Goal: Task Accomplishment & Management: Complete application form

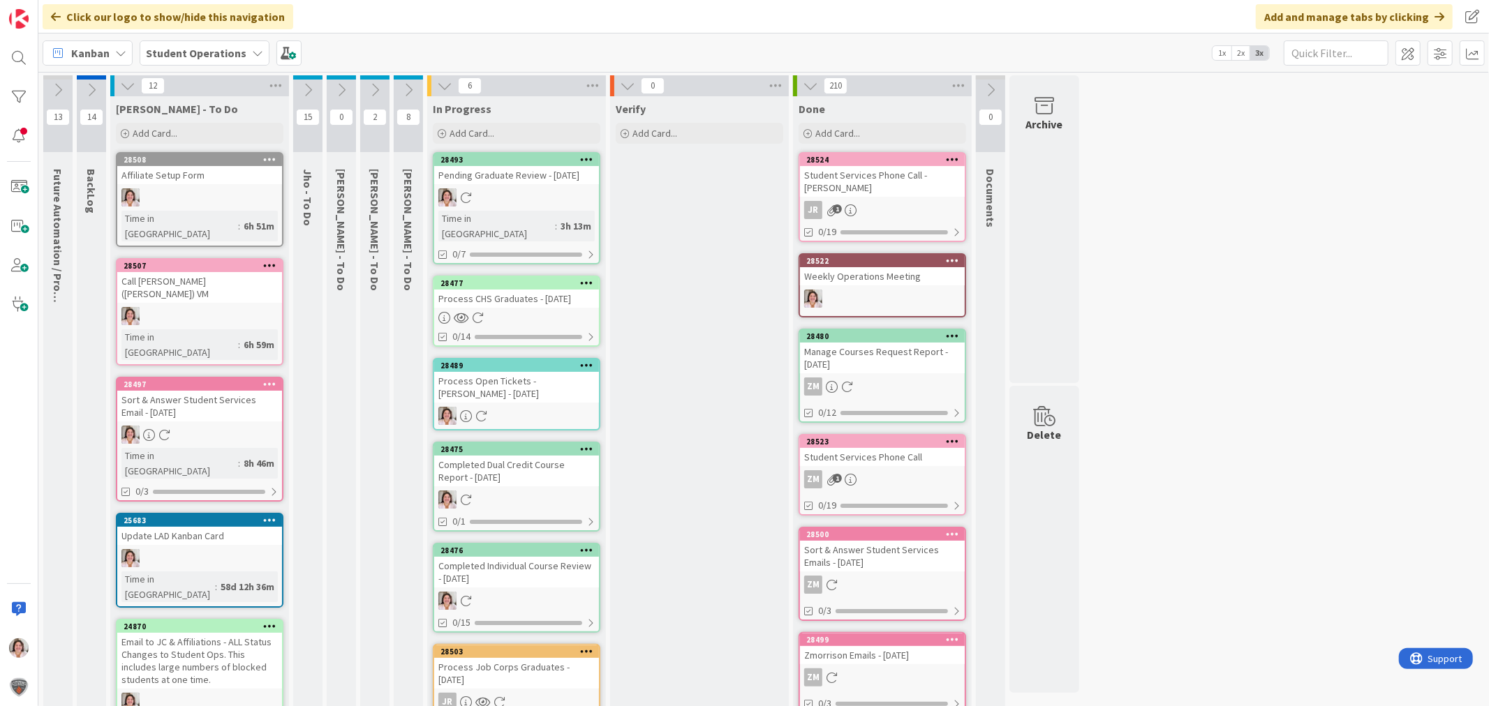
click at [519, 206] on link "28493 Pending Graduate Review - [DATE] Time in [GEOGRAPHIC_DATA] : 3h 13m 0/7" at bounding box center [517, 208] width 168 height 112
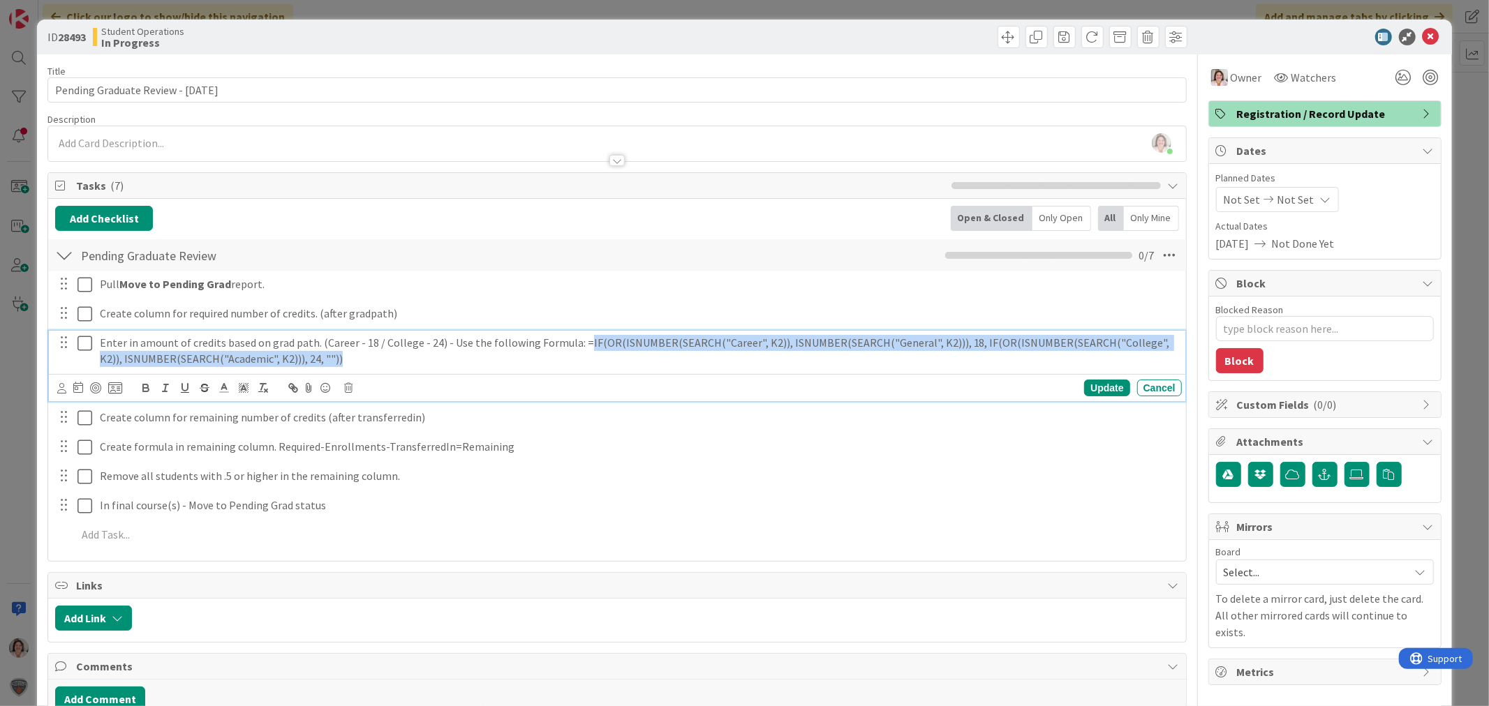
drag, startPoint x: 293, startPoint y: 371, endPoint x: 573, endPoint y: 343, distance: 281.3
click at [573, 343] on p "Enter in amount of credits based on grad path. (Career - 18 / College - 24) - U…" at bounding box center [638, 350] width 1076 height 31
copy p "IF(OR(ISNUMBER(SEARCH("Career", K2)), ISNUMBER(SEARCH("General", K2))), 18, IF(…"
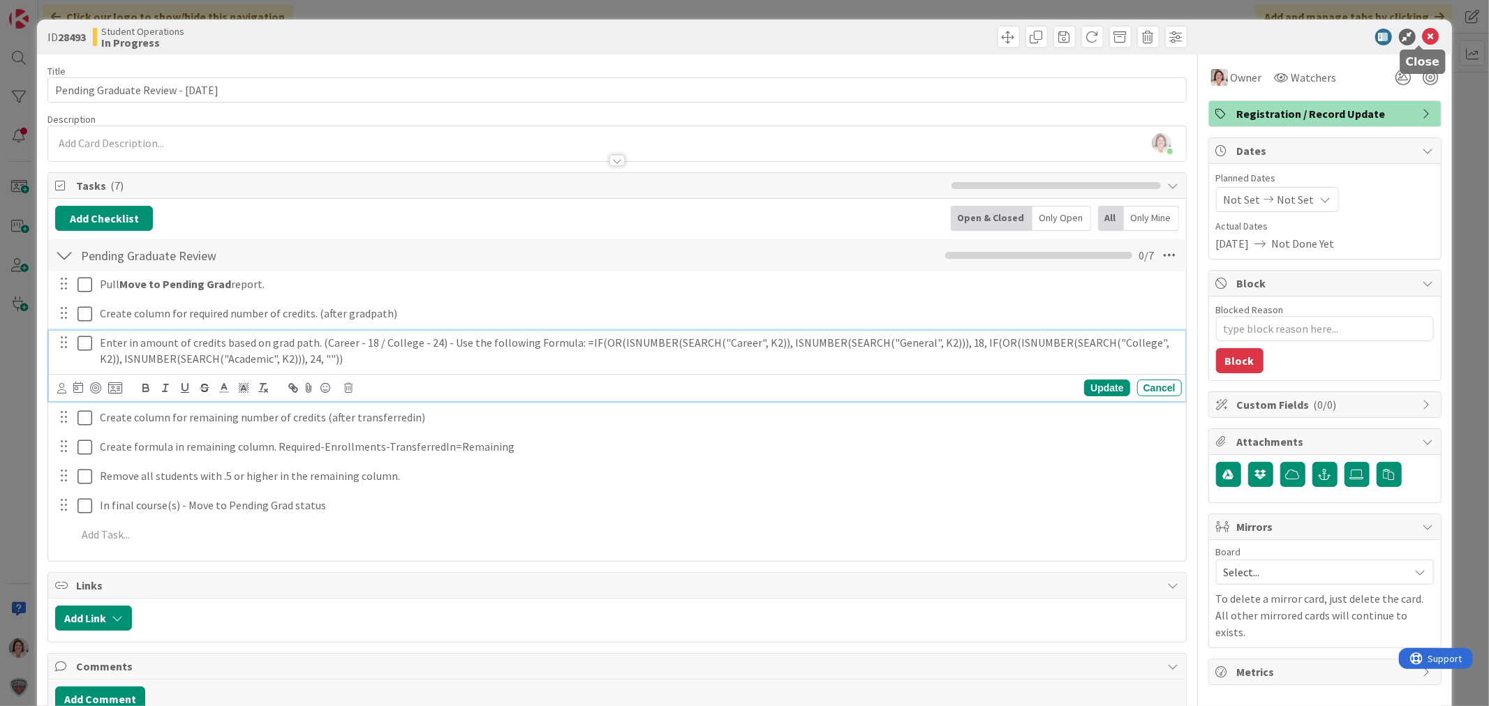
click at [1423, 32] on icon at bounding box center [1431, 37] width 17 height 17
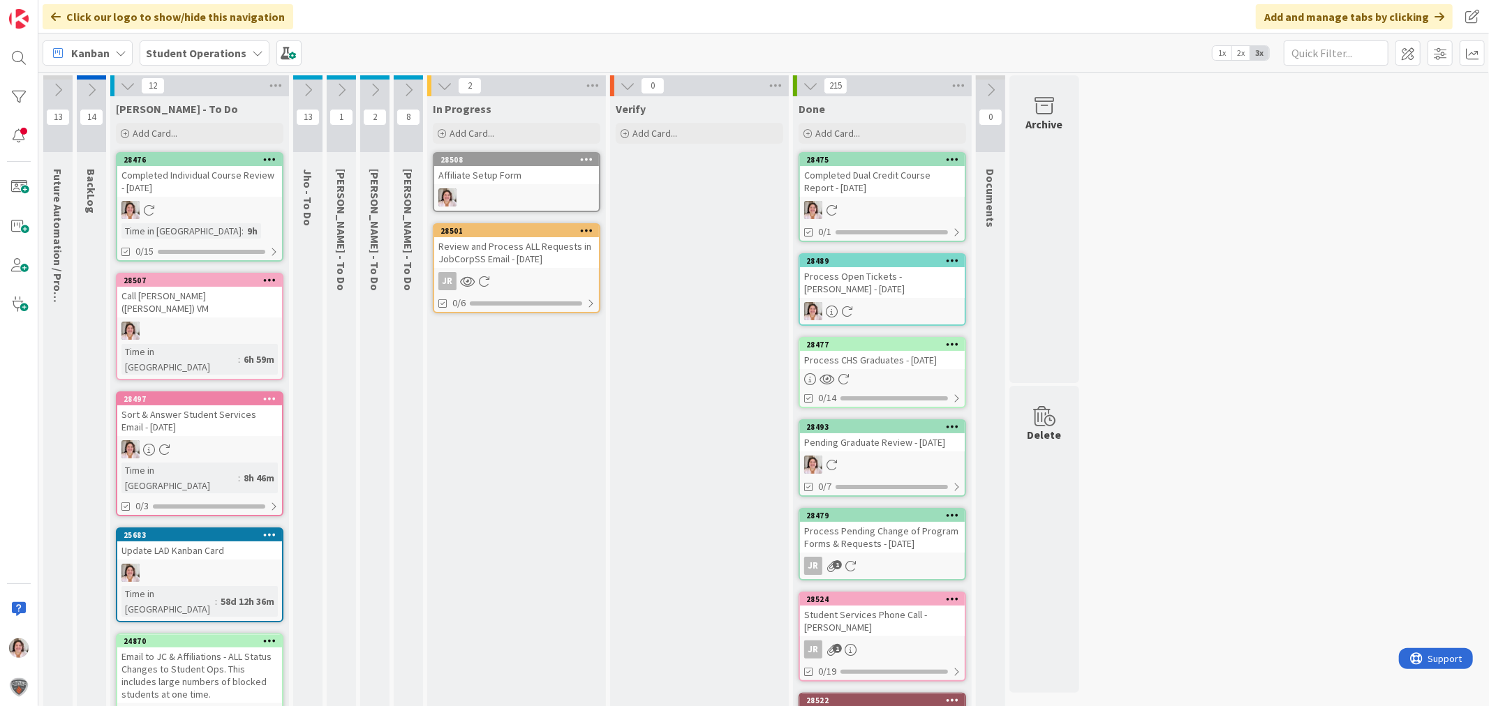
click at [501, 169] on div "Affiliate Setup Form" at bounding box center [516, 175] width 165 height 18
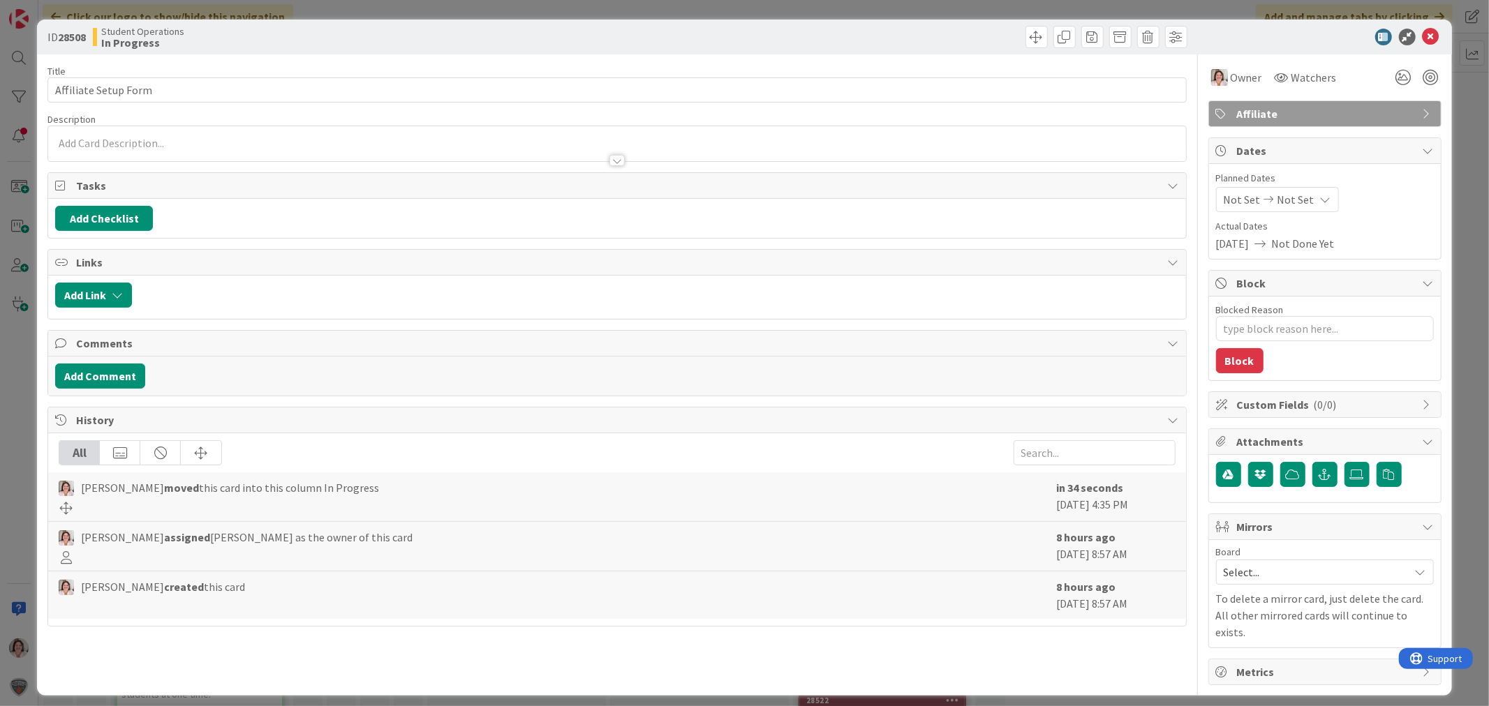
type textarea "x"
click at [1432, 32] on icon at bounding box center [1431, 37] width 17 height 17
